Goal: Navigation & Orientation: Understand site structure

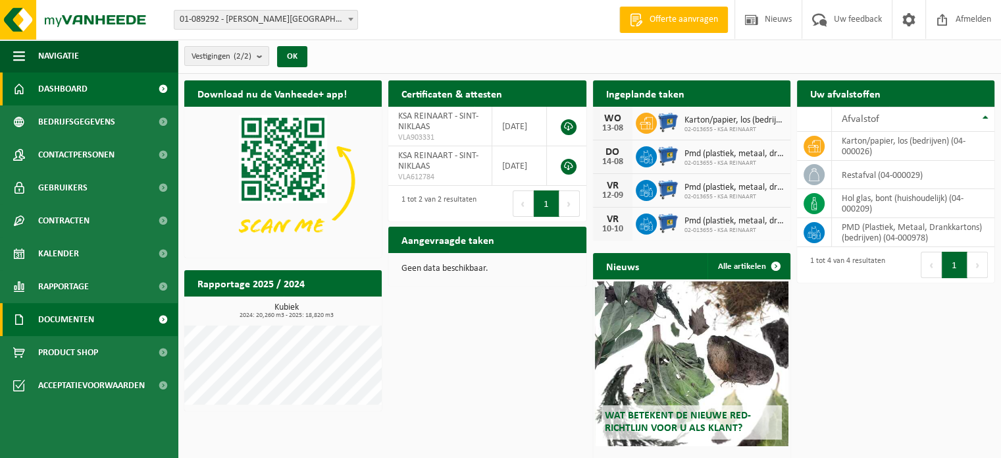
click at [117, 319] on link "Documenten" at bounding box center [89, 319] width 178 height 33
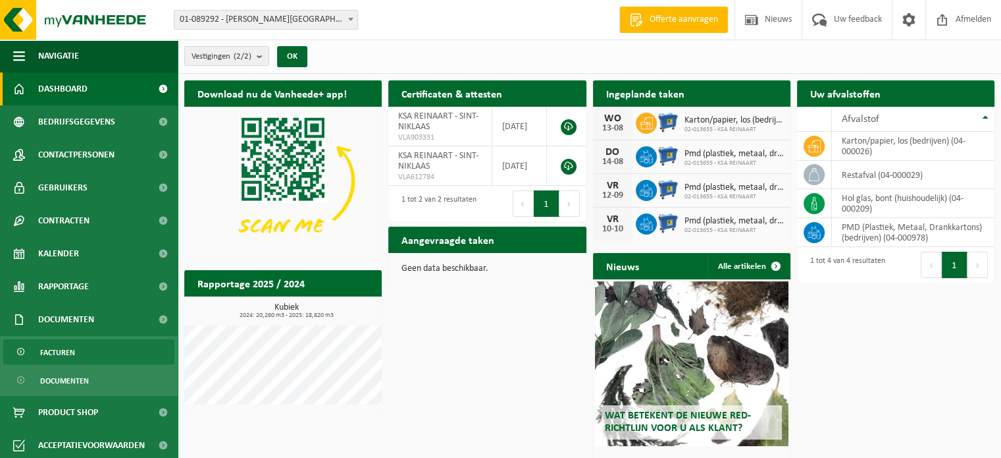
click at [49, 352] on span "Facturen" at bounding box center [57, 352] width 35 height 25
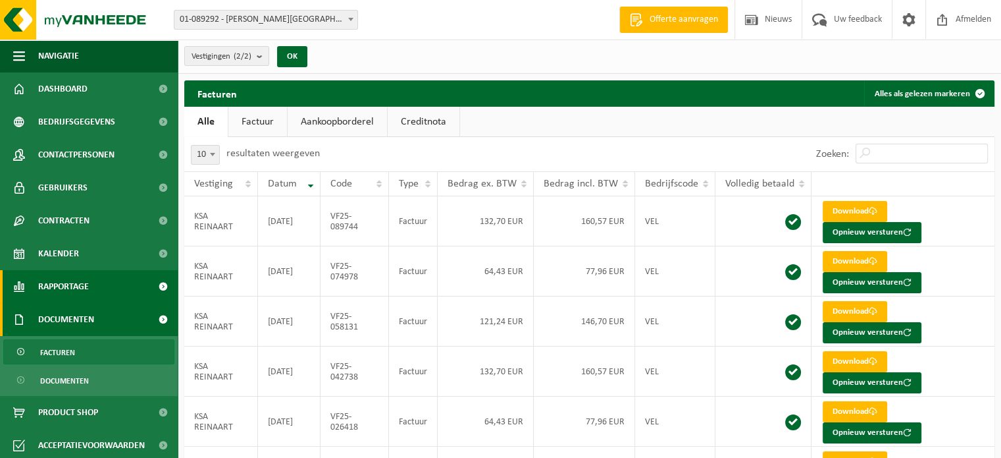
click at [66, 287] on span "Rapportage" at bounding box center [63, 286] width 51 height 33
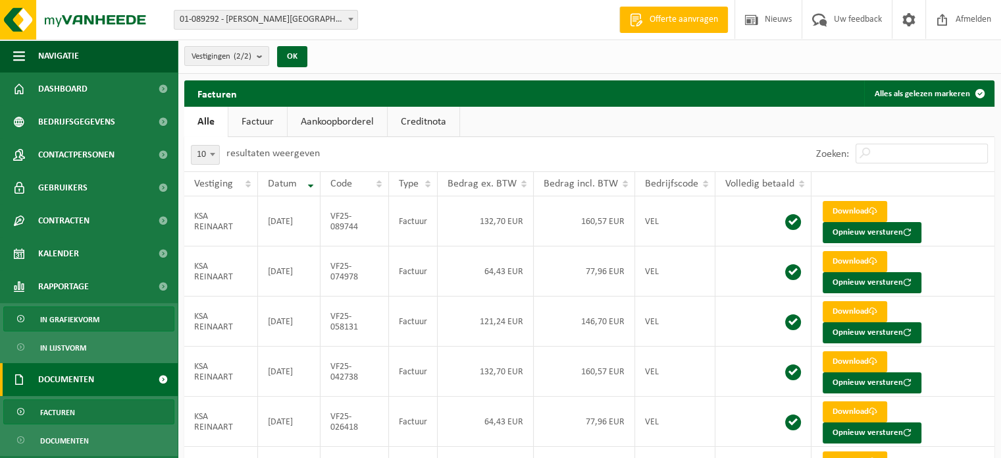
click at [66, 314] on span "In grafiekvorm" at bounding box center [69, 319] width 59 height 25
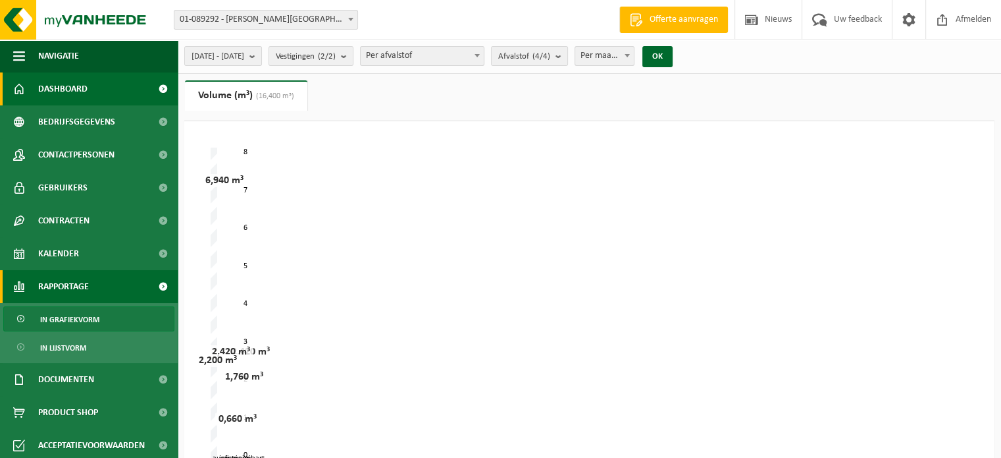
click at [69, 86] on span "Dashboard" at bounding box center [62, 88] width 49 height 33
